Goal: Task Accomplishment & Management: Manage account settings

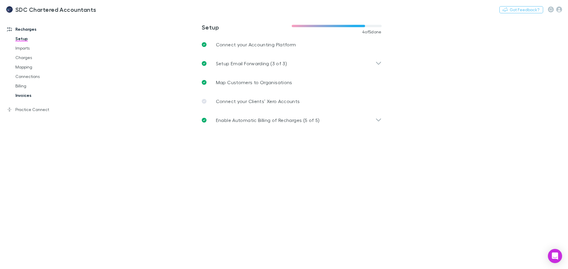
click at [25, 94] on link "Invoices" at bounding box center [44, 95] width 70 height 9
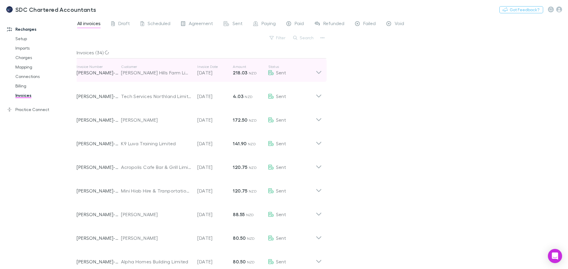
click at [177, 71] on div "[PERSON_NAME] Hills Farm Limited" at bounding box center [156, 72] width 70 height 7
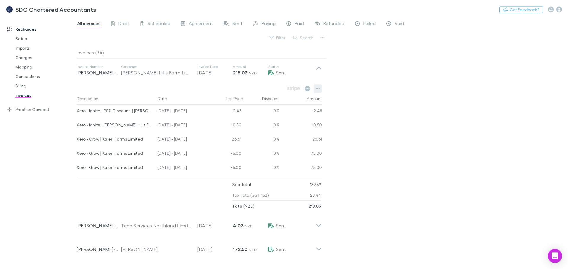
click at [317, 88] on icon "button" at bounding box center [317, 88] width 4 height 5
click at [46, 192] on div at bounding box center [284, 134] width 568 height 269
